Goal: Navigation & Orientation: Find specific page/section

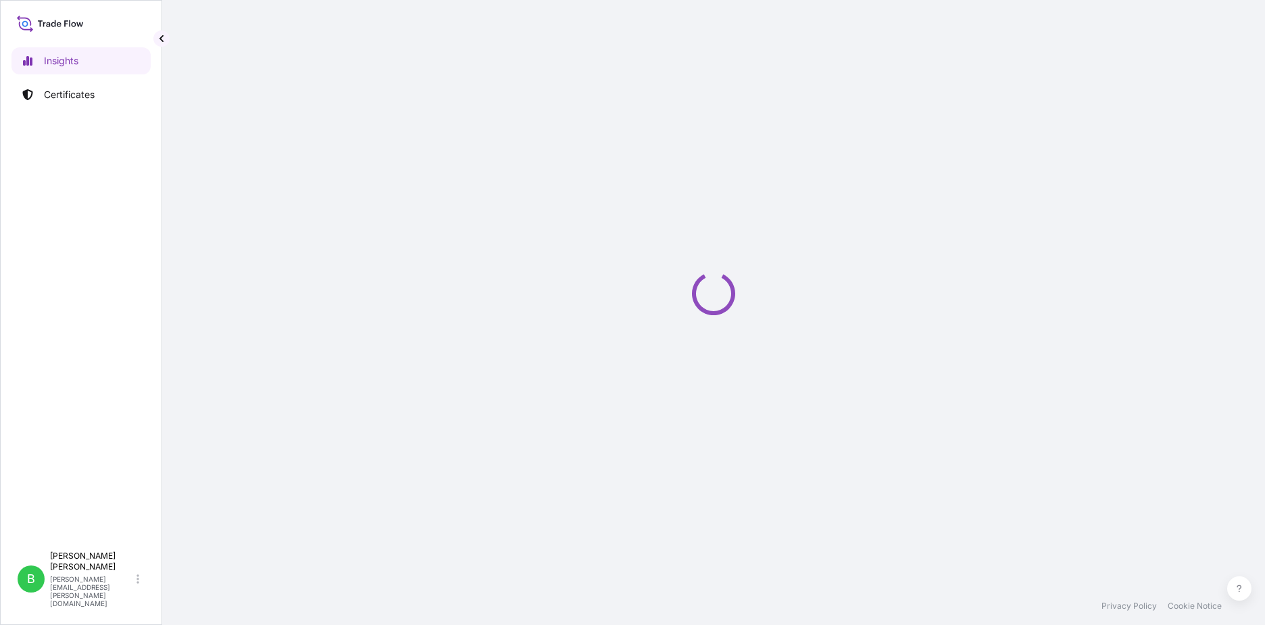
select select "2025"
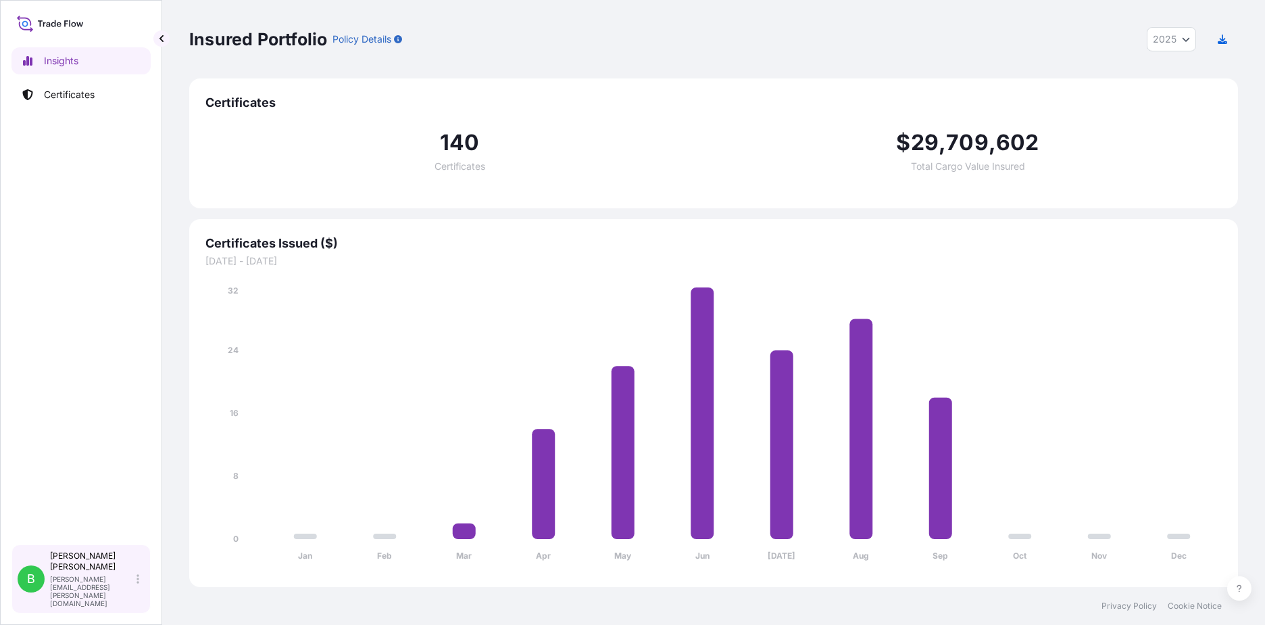
click at [76, 597] on p "blanca.trevino@graftech.com" at bounding box center [92, 591] width 84 height 32
